Goal: Transaction & Acquisition: Purchase product/service

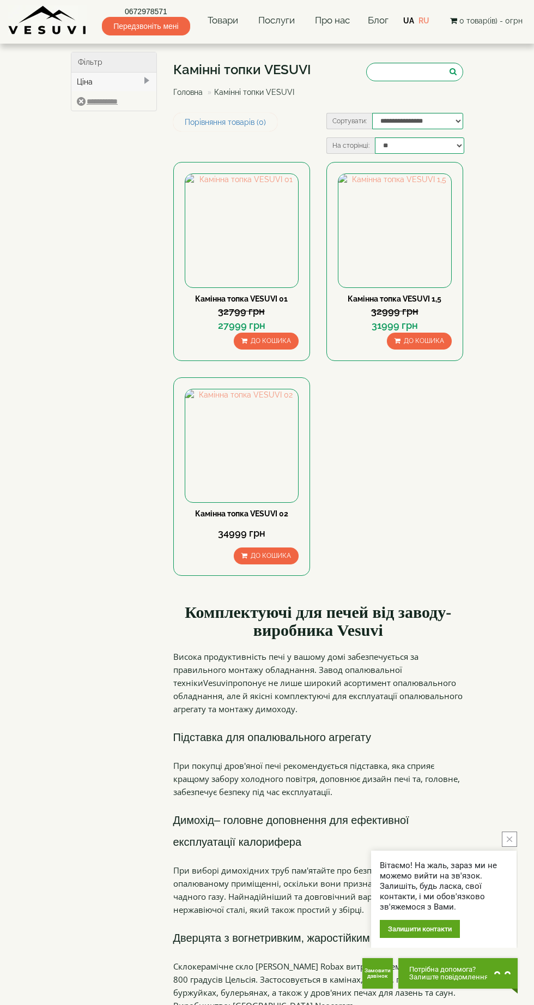
click at [490, 471] on body "Магазин Булер'яни VESUVI Мангали від заводу VESUVI Печі для лазні та сауни VESU…" at bounding box center [267, 837] width 534 height 1675
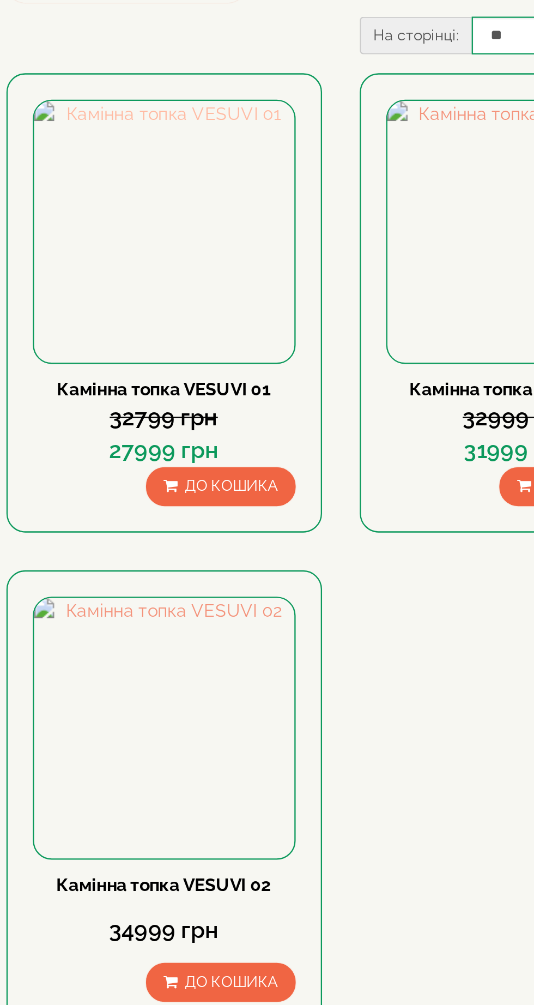
click at [251, 242] on img at bounding box center [241, 230] width 113 height 113
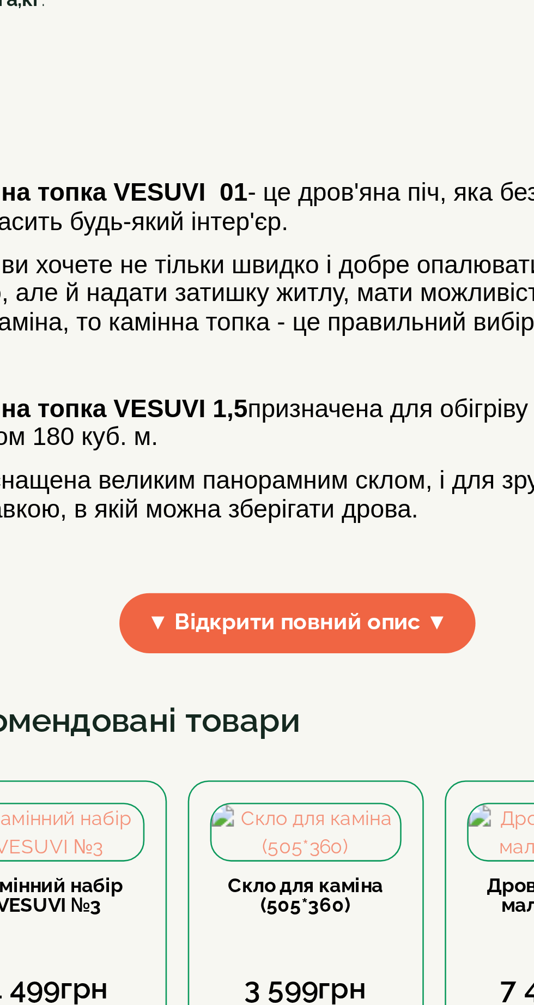
scroll to position [1, 0]
